Goal: Transaction & Acquisition: Book appointment/travel/reservation

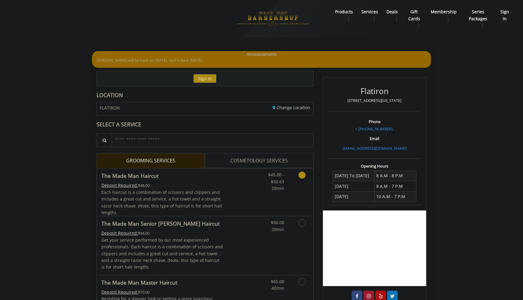
click at [192, 194] on span "Each haircut is a combination of scissors and clippers and includes a great cut…" at bounding box center [161, 203] width 121 height 26
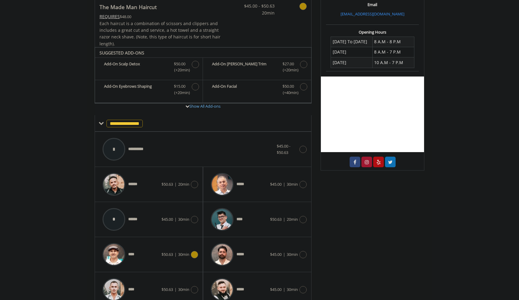
scroll to position [98, 0]
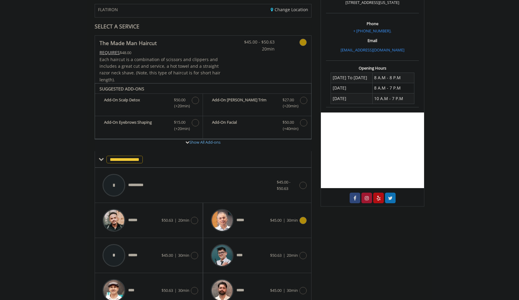
click at [261, 222] on div "*****" at bounding box center [239, 220] width 62 height 29
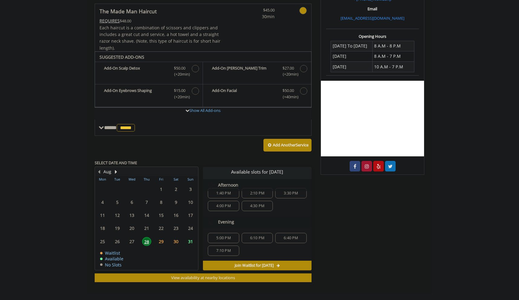
scroll to position [0, 0]
click at [228, 247] on span "5:00 PM" at bounding box center [223, 246] width 14 height 5
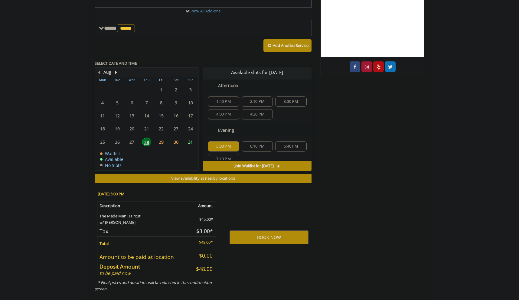
scroll to position [239, 0]
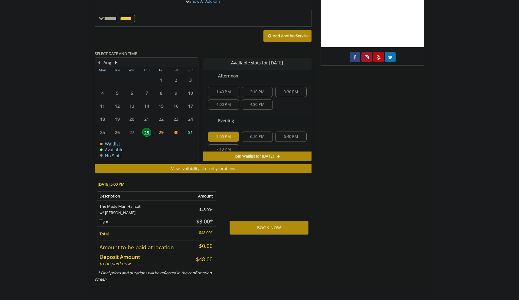
click at [258, 141] on div "6:10 PM" at bounding box center [257, 137] width 31 height 10
click at [259, 229] on button "BOOK NOW" at bounding box center [269, 228] width 79 height 14
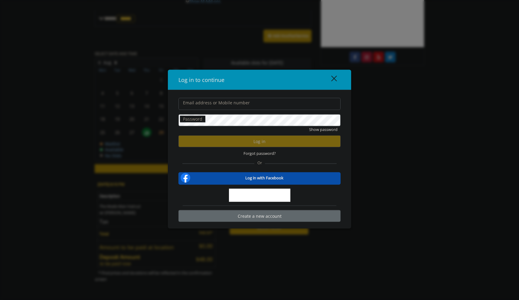
click at [267, 100] on input "Email address or Mobile number" at bounding box center [260, 104] width 162 height 12
click at [266, 107] on input "Email address or Mobile number" at bounding box center [260, 104] width 162 height 12
paste input "**********"
type input "**********"
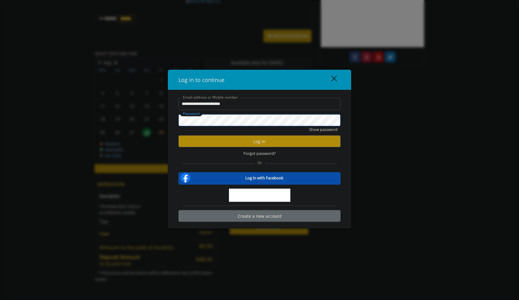
click at [309, 126] on button "Show password" at bounding box center [323, 129] width 28 height 6
click at [279, 146] on button "Log in" at bounding box center [260, 142] width 162 height 12
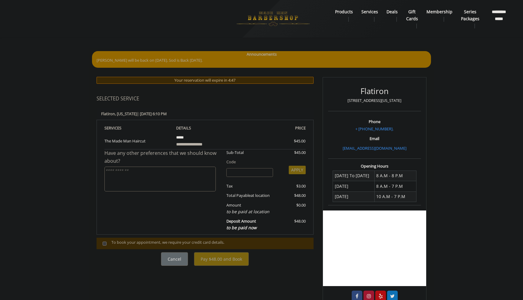
click at [195, 181] on textarea at bounding box center [159, 179] width 111 height 25
click at [107, 244] on span at bounding box center [107, 243] width 18 height 8
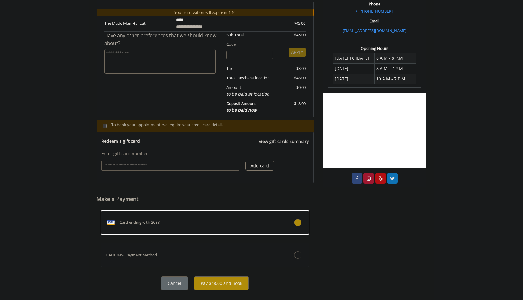
scroll to position [129, 0]
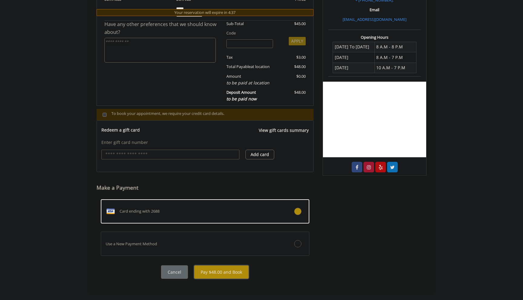
click at [224, 275] on button "Pay $48.00 and Book" at bounding box center [221, 272] width 55 height 14
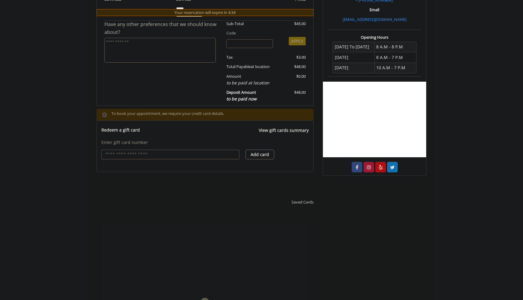
scroll to position [0, 0]
